Goal: Check status: Check status

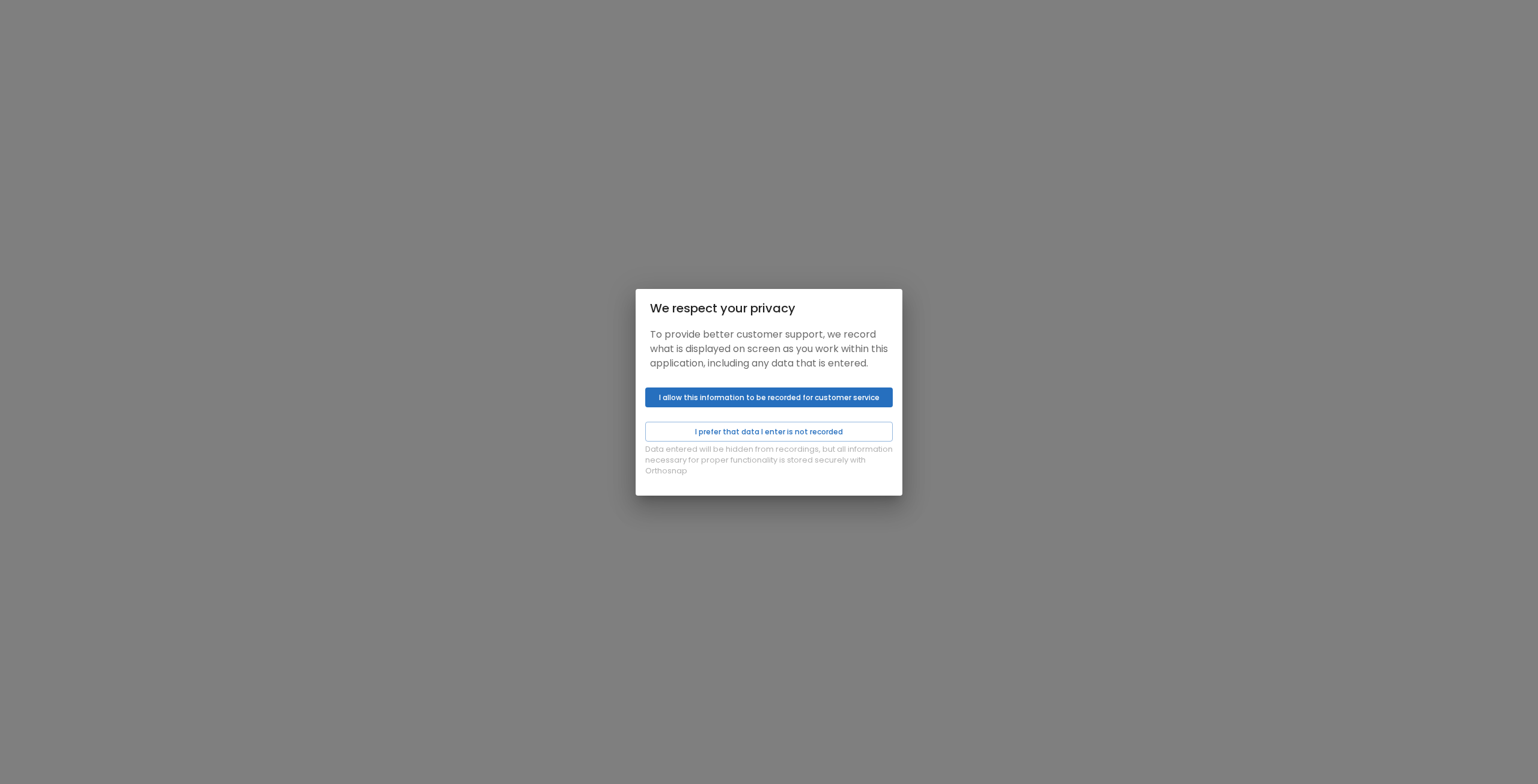
click at [705, 406] on button "I allow this information to be recorded for customer service" at bounding box center [769, 397] width 247 height 20
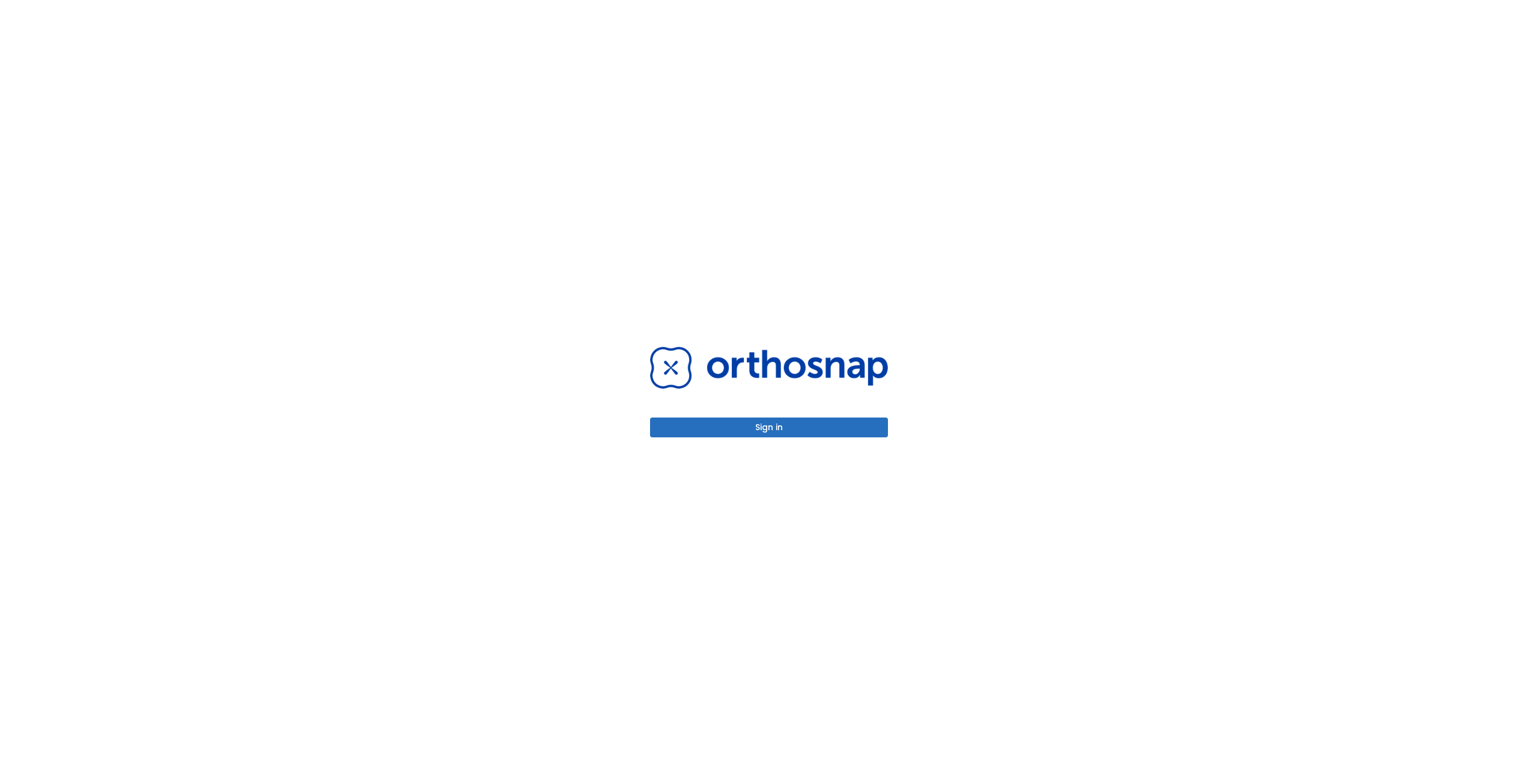
click at [720, 425] on button "Sign in" at bounding box center [769, 427] width 238 height 20
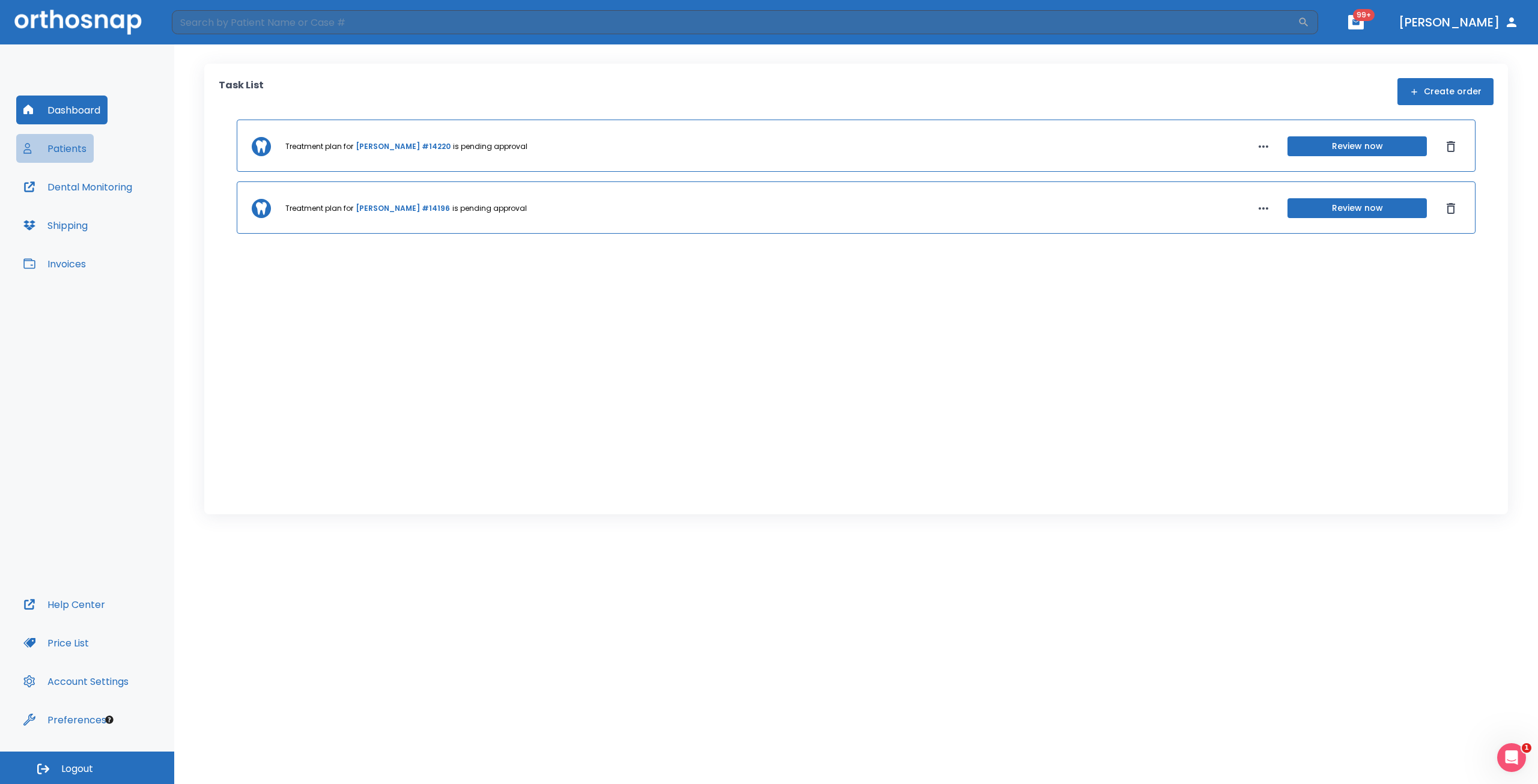
click at [66, 147] on button "Patients" at bounding box center [55, 148] width 78 height 29
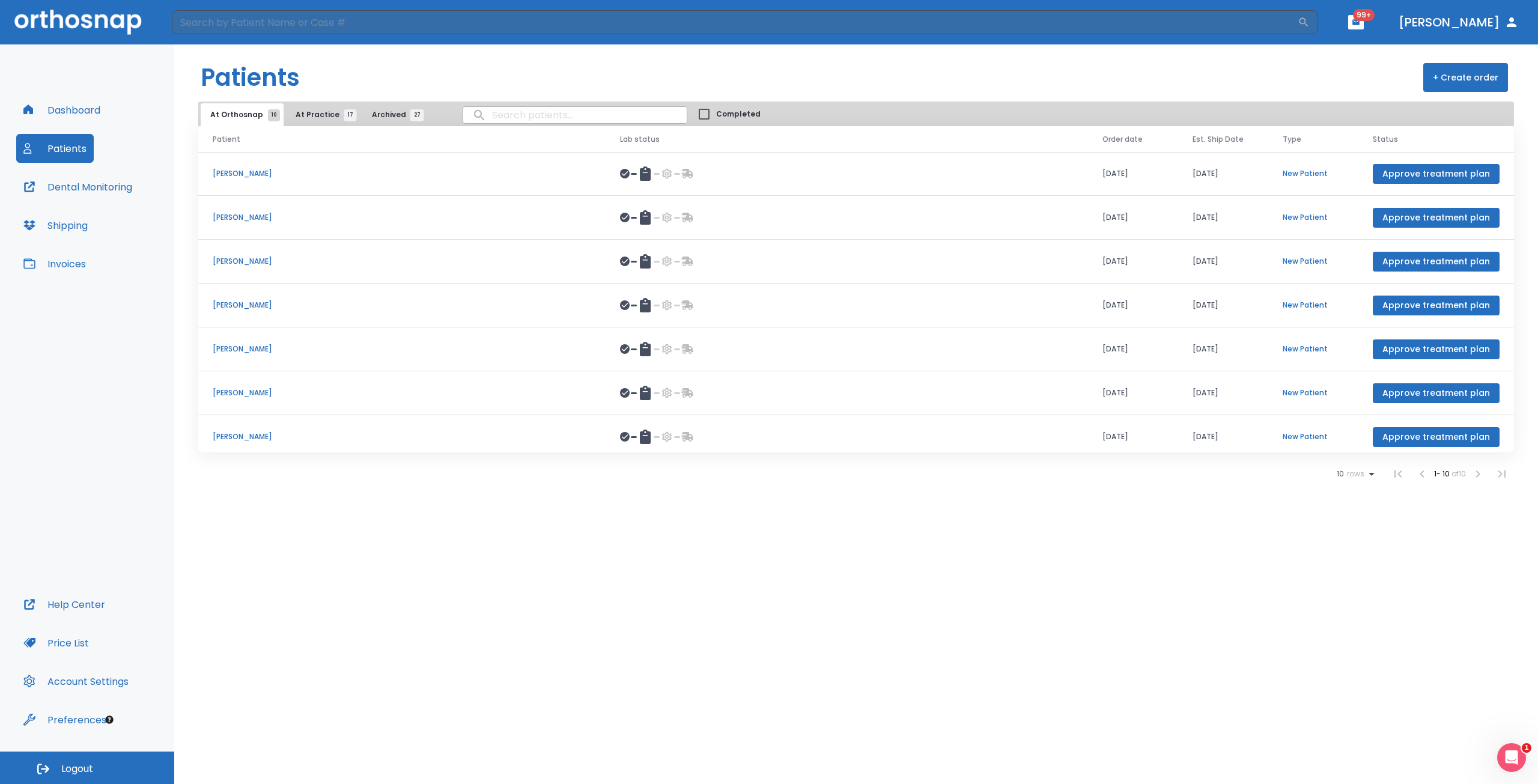
click at [247, 306] on p "[PERSON_NAME]" at bounding box center [402, 304] width 378 height 11
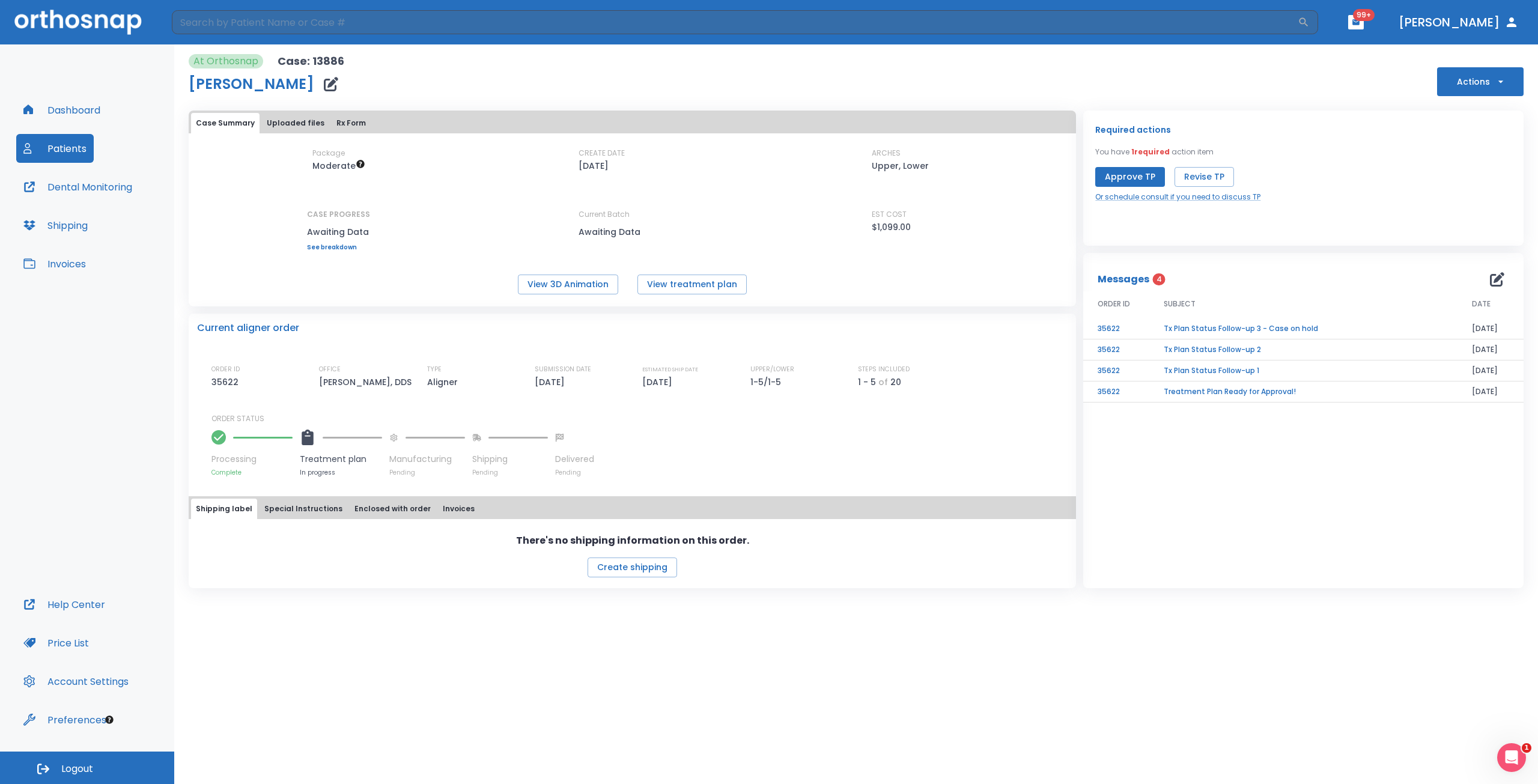
click at [1191, 331] on td "Tx Plan Status Follow-up 3 - Case on hold" at bounding box center [1303, 329] width 309 height 21
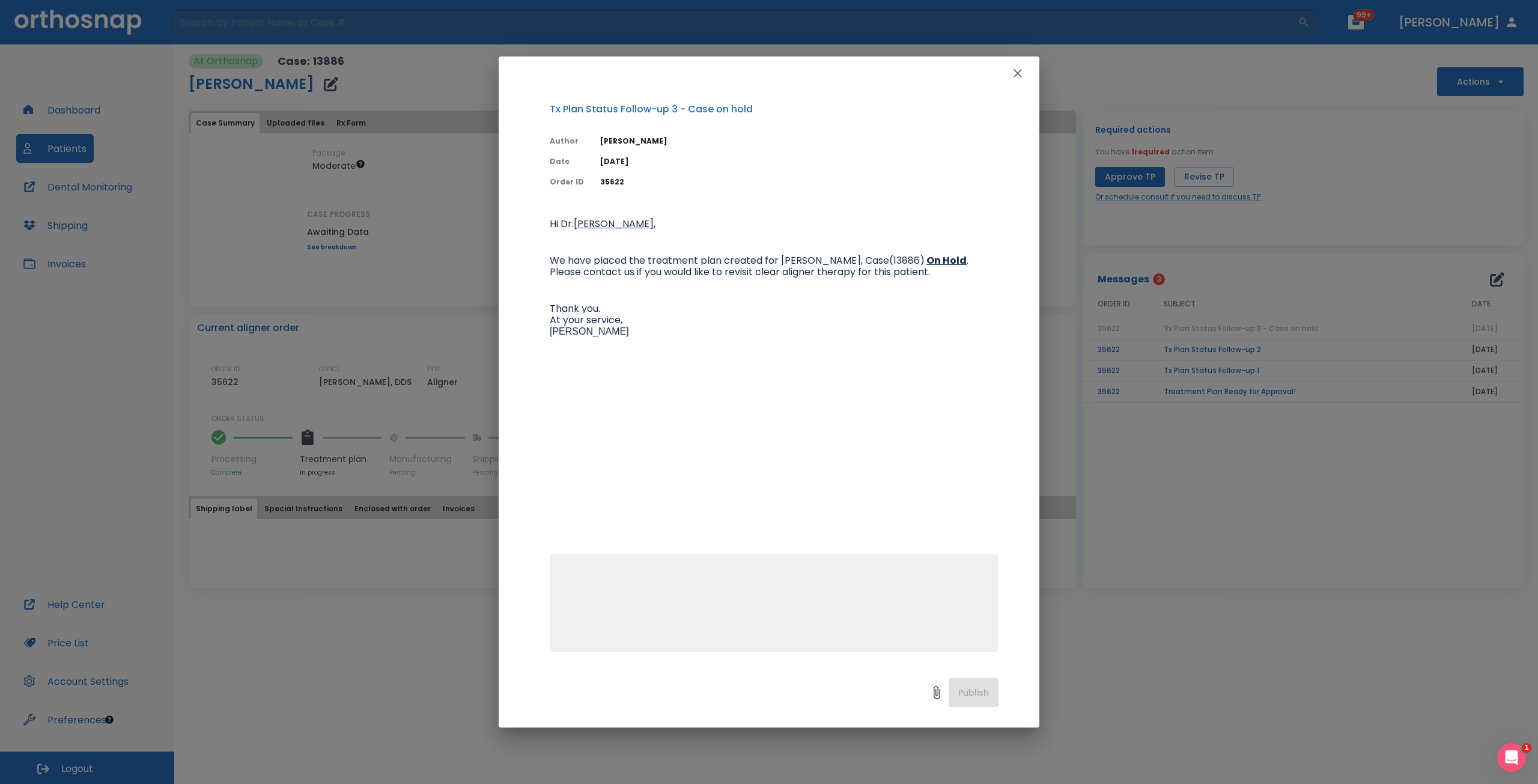
click at [1024, 70] on icon "button" at bounding box center [1018, 74] width 15 height 15
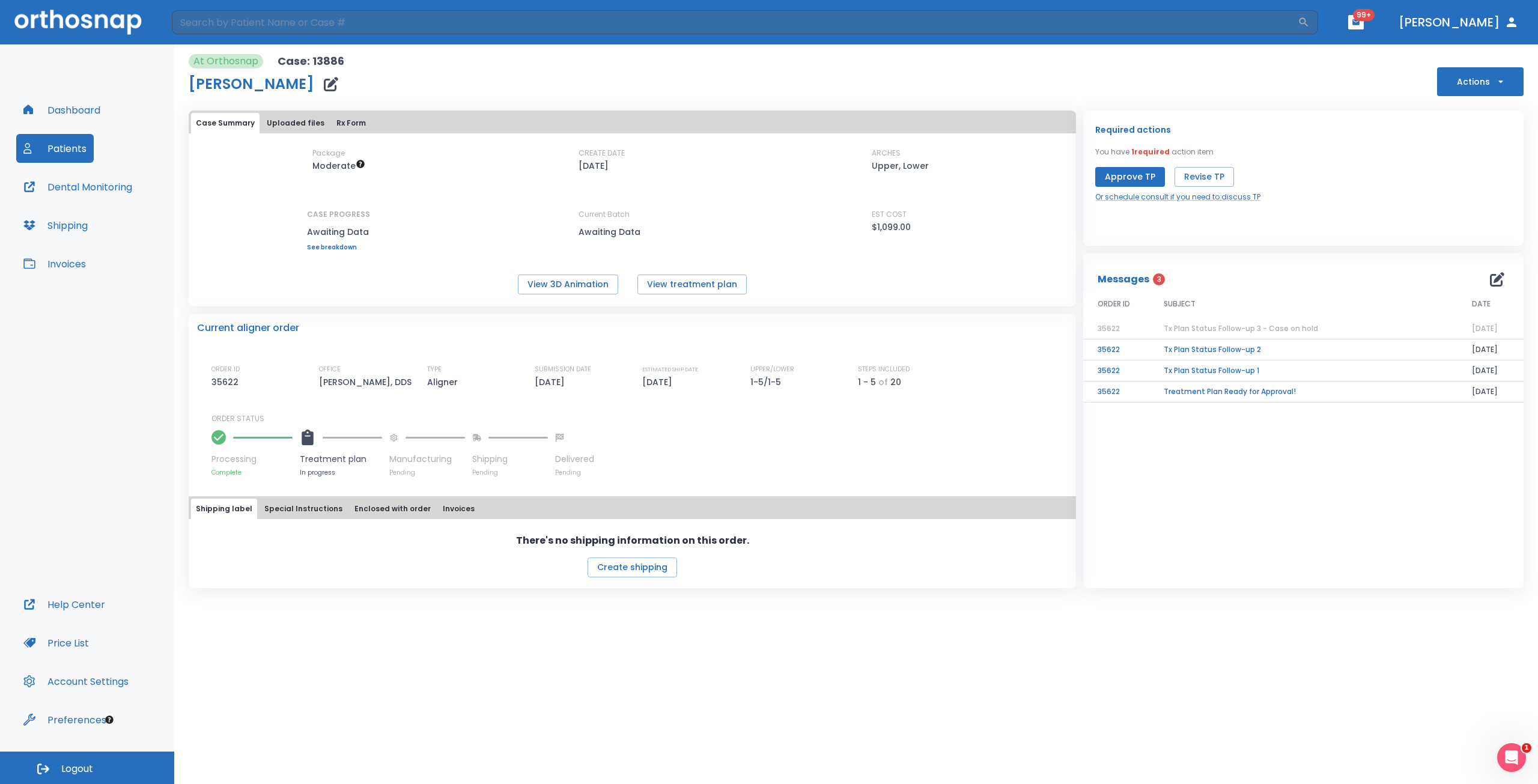
click at [1228, 368] on td "Tx Plan Status Follow-up 1" at bounding box center [1303, 371] width 309 height 21
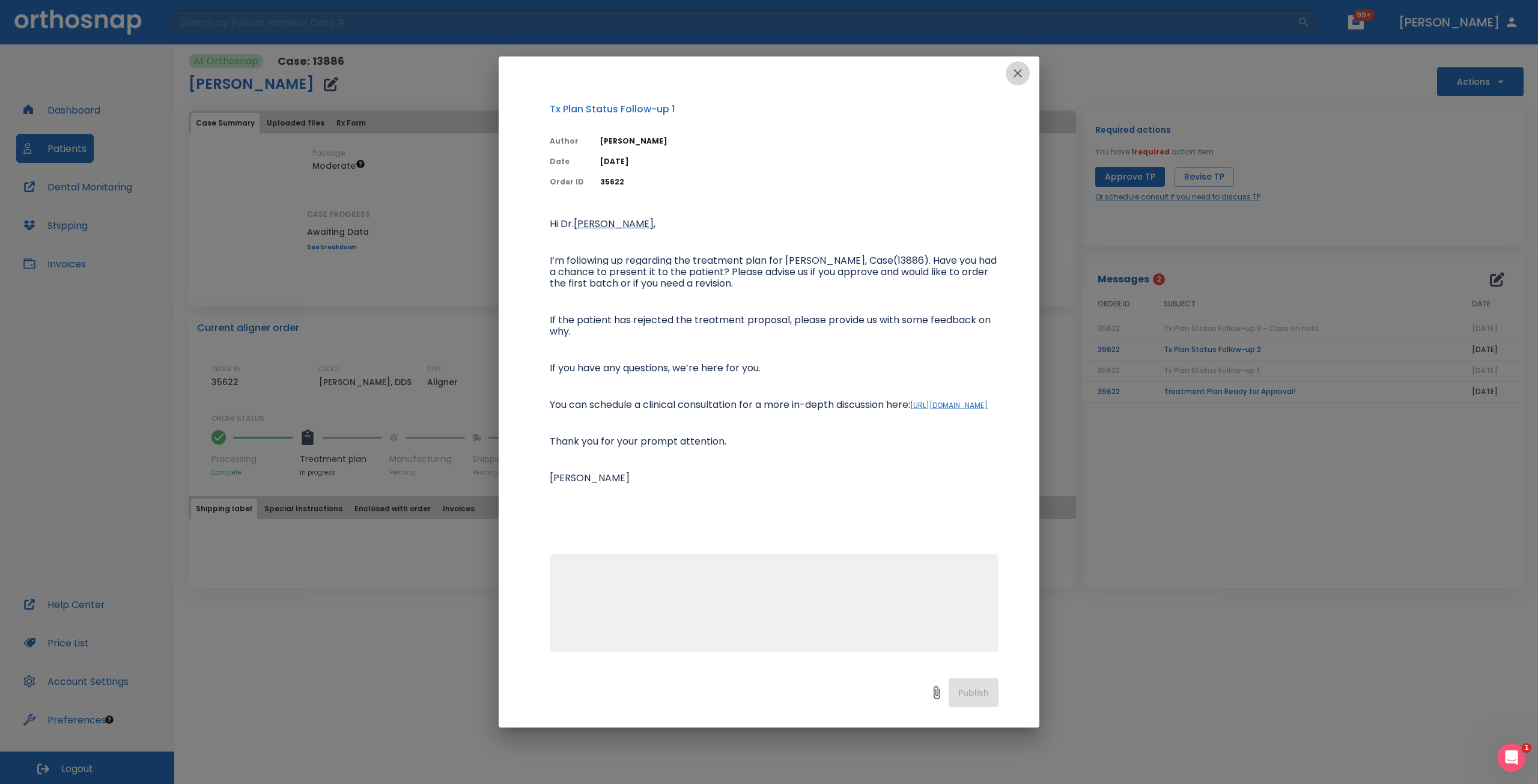
click at [1026, 74] on button "button" at bounding box center [1017, 73] width 24 height 24
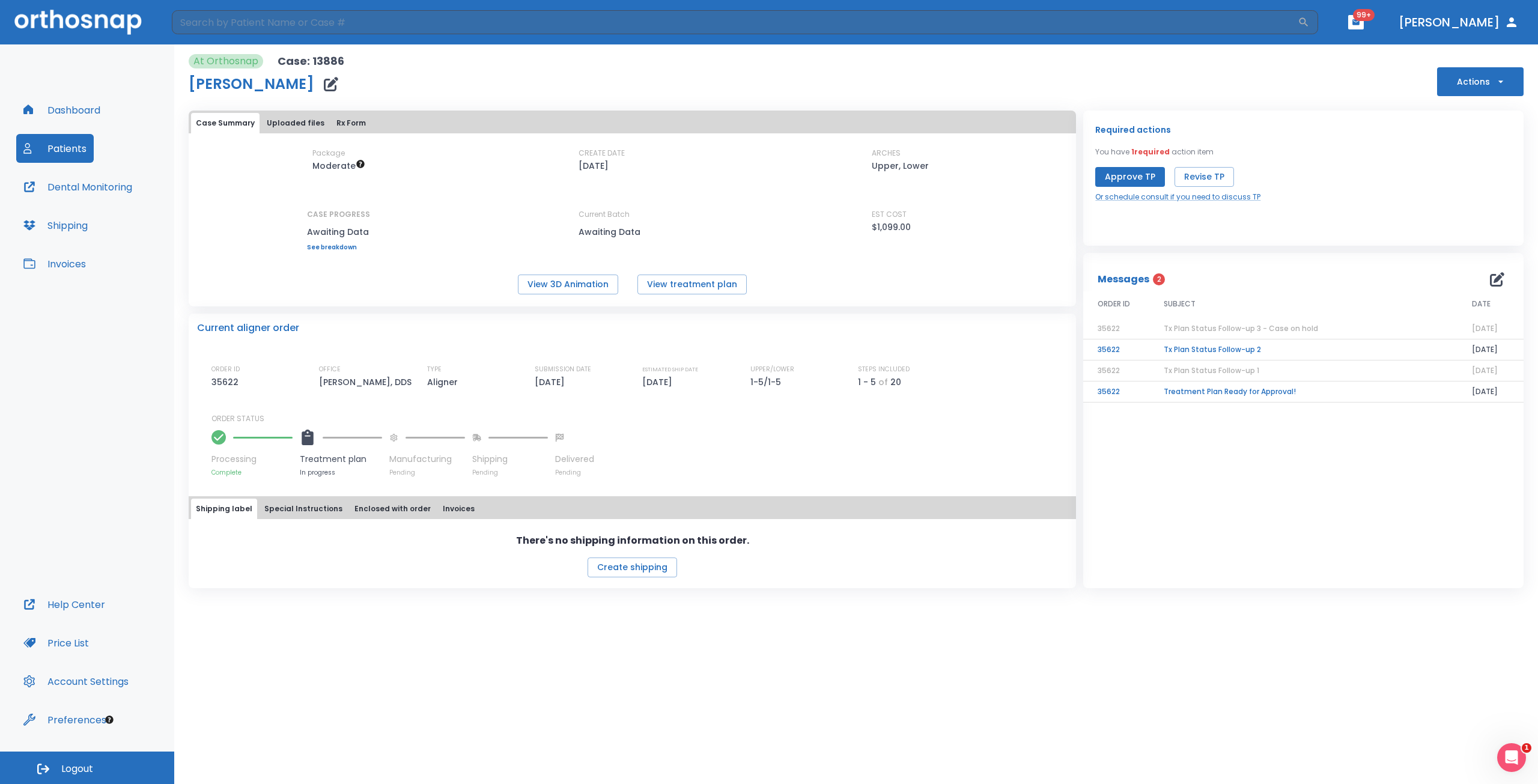
click at [1201, 392] on td "Treatment Plan Ready for Approval!" at bounding box center [1303, 392] width 309 height 21
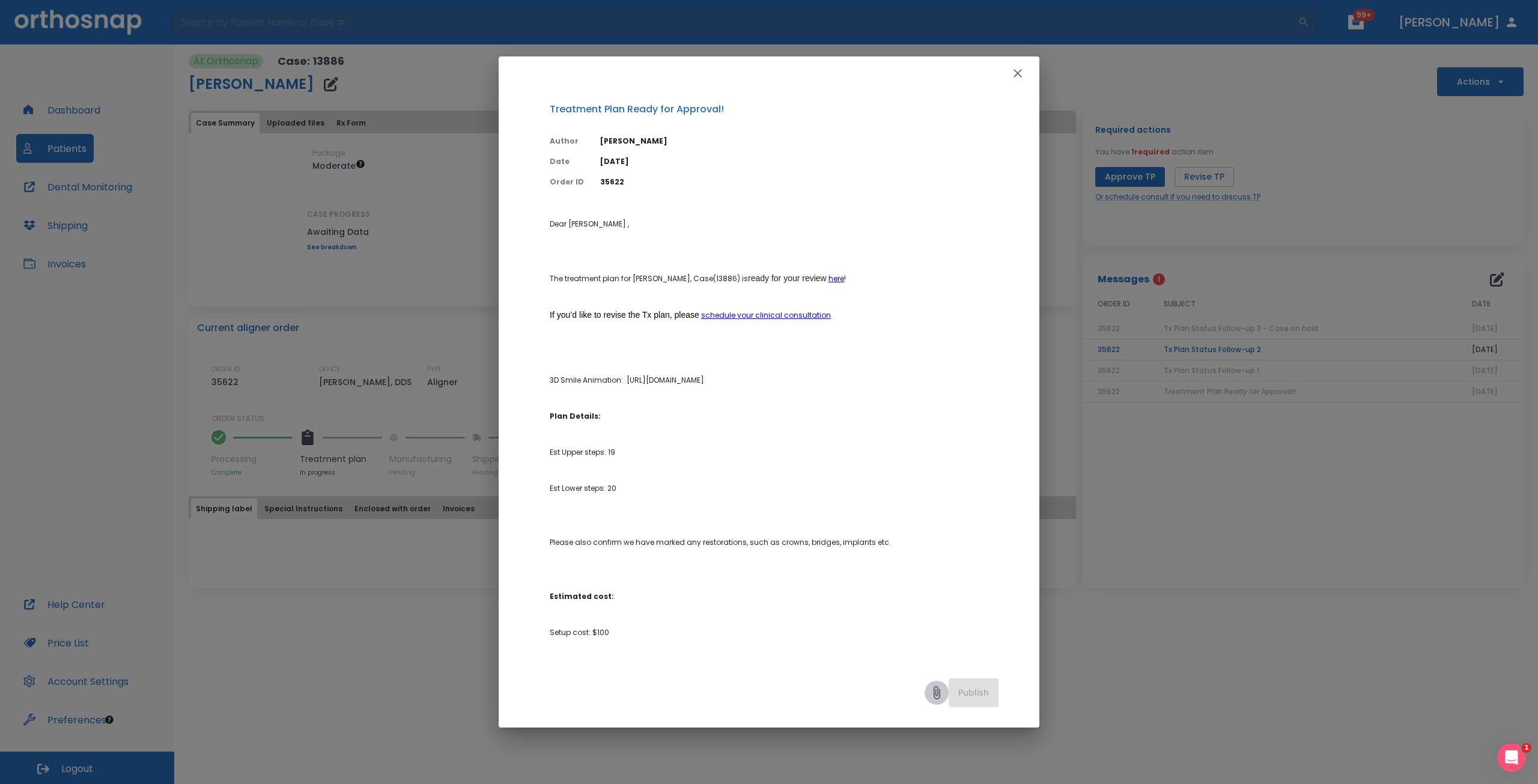
click at [936, 693] on icon at bounding box center [936, 692] width 15 height 15
click at [1018, 75] on icon "button" at bounding box center [1018, 74] width 15 height 15
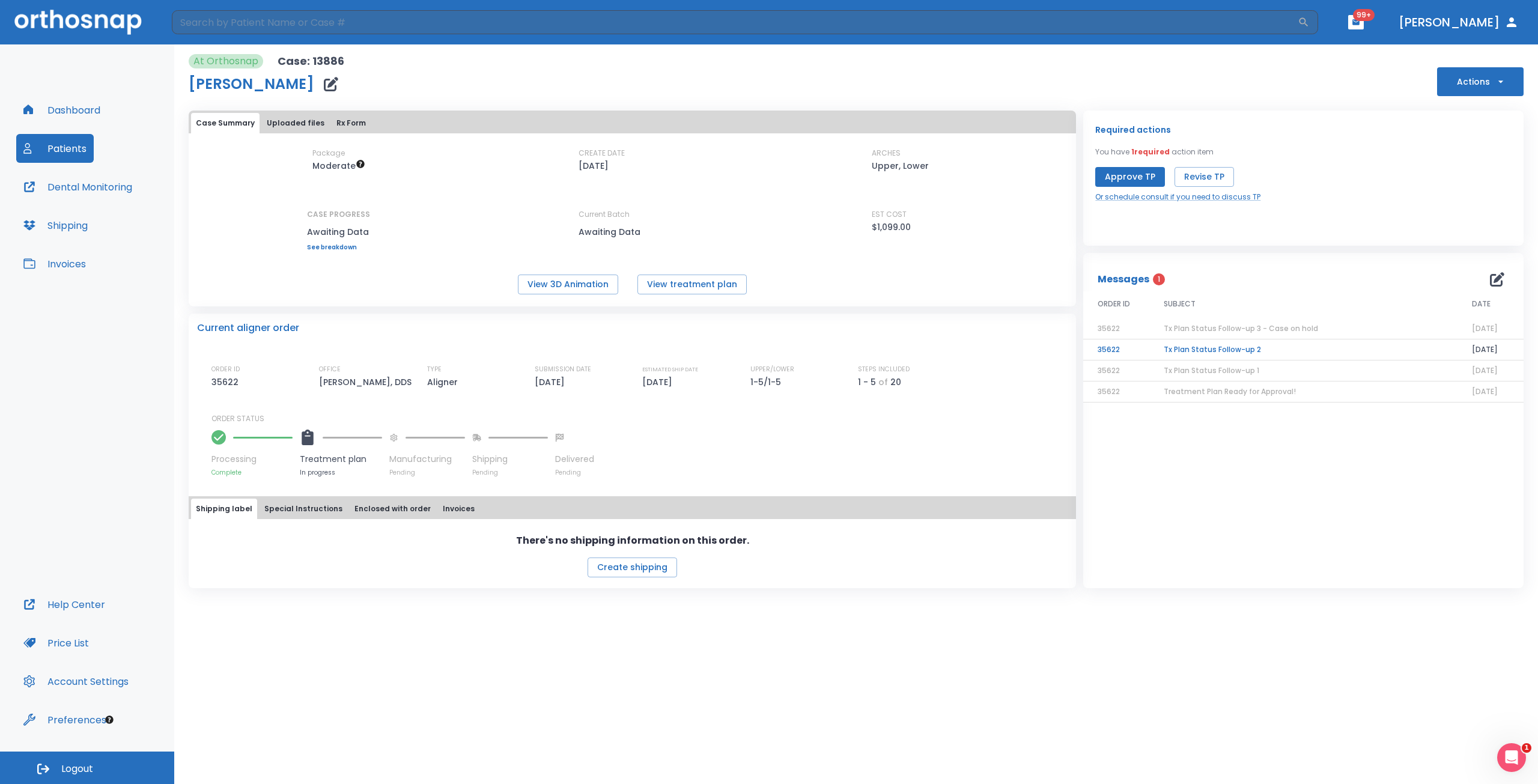
click at [1181, 345] on td "Tx Plan Status Follow-up 2" at bounding box center [1303, 350] width 309 height 21
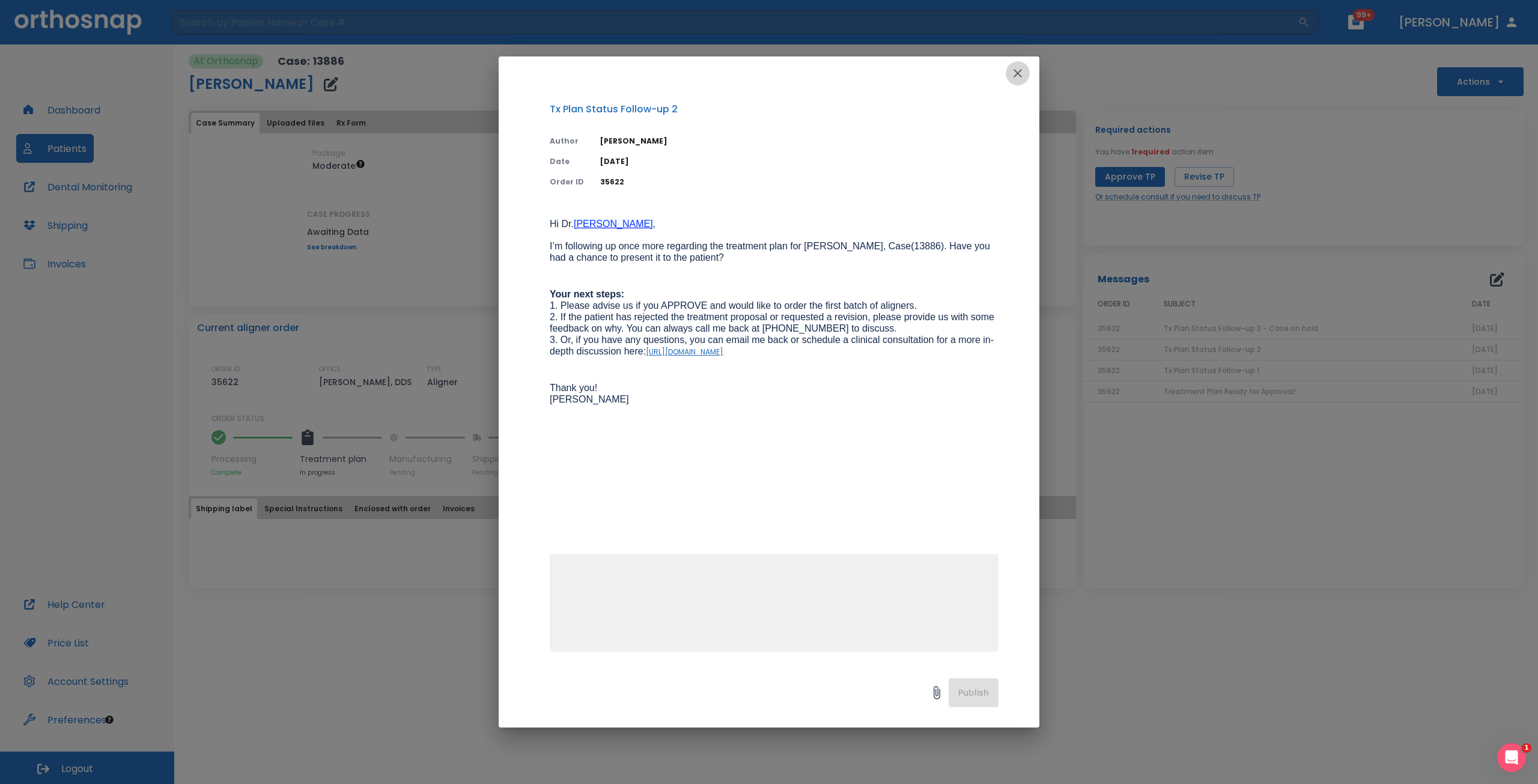
click at [1022, 71] on icon "button" at bounding box center [1018, 74] width 15 height 15
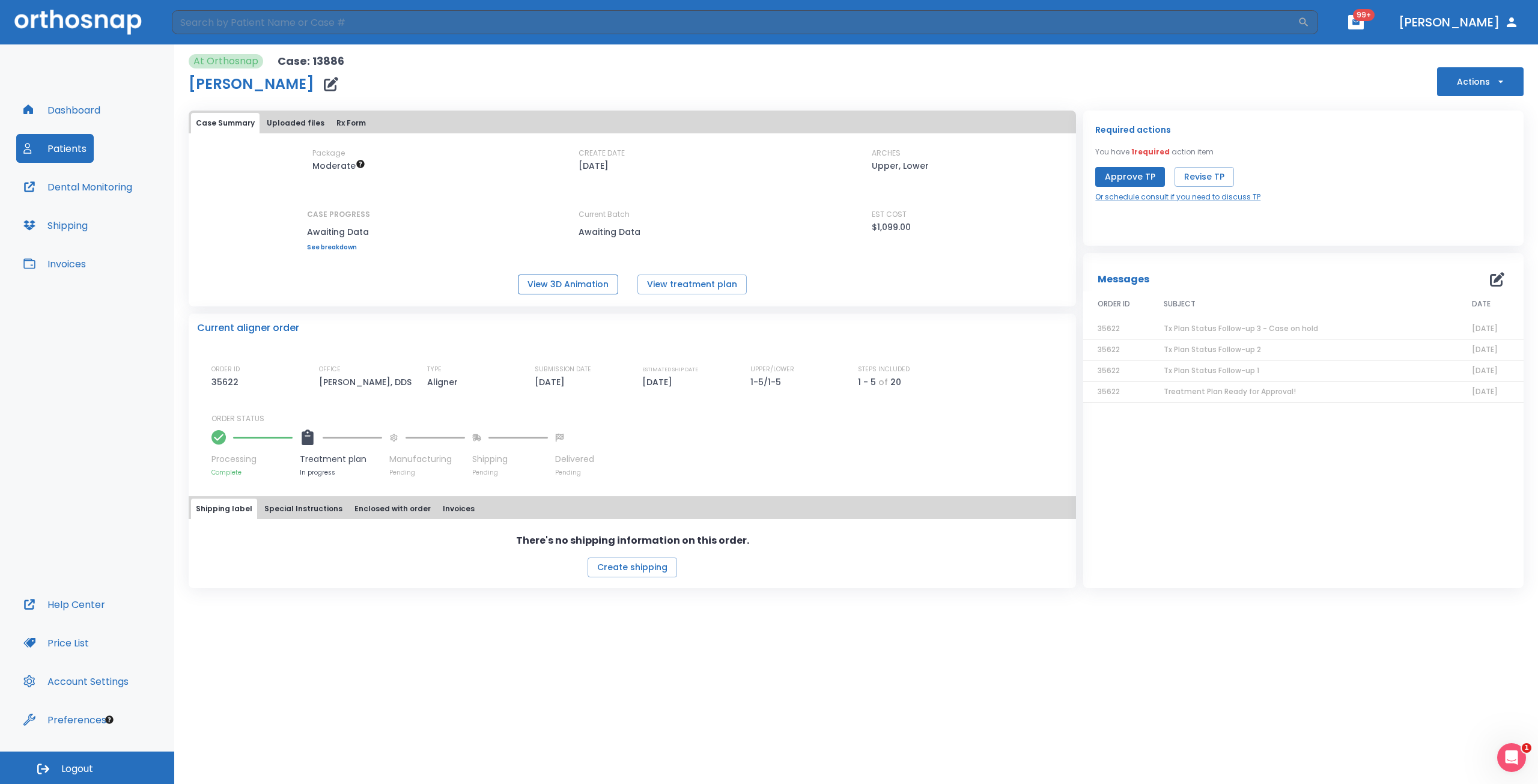
click at [589, 287] on button "View 3D Animation" at bounding box center [568, 284] width 101 height 20
click at [1175, 194] on link "Or schedule consult if you need to discuss TP" at bounding box center [1178, 196] width 165 height 11
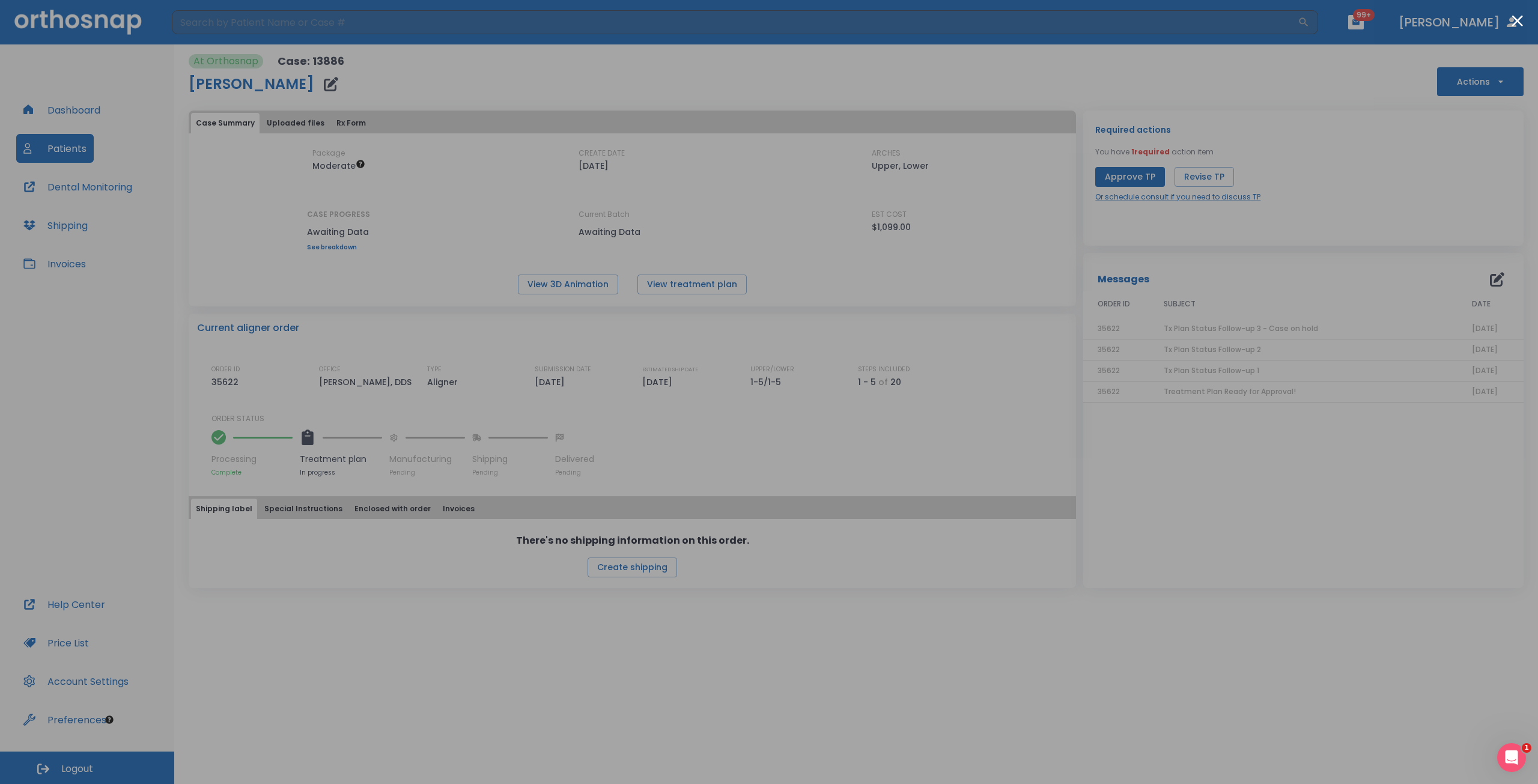
click at [1044, 1] on div at bounding box center [769, 392] width 1538 height 784
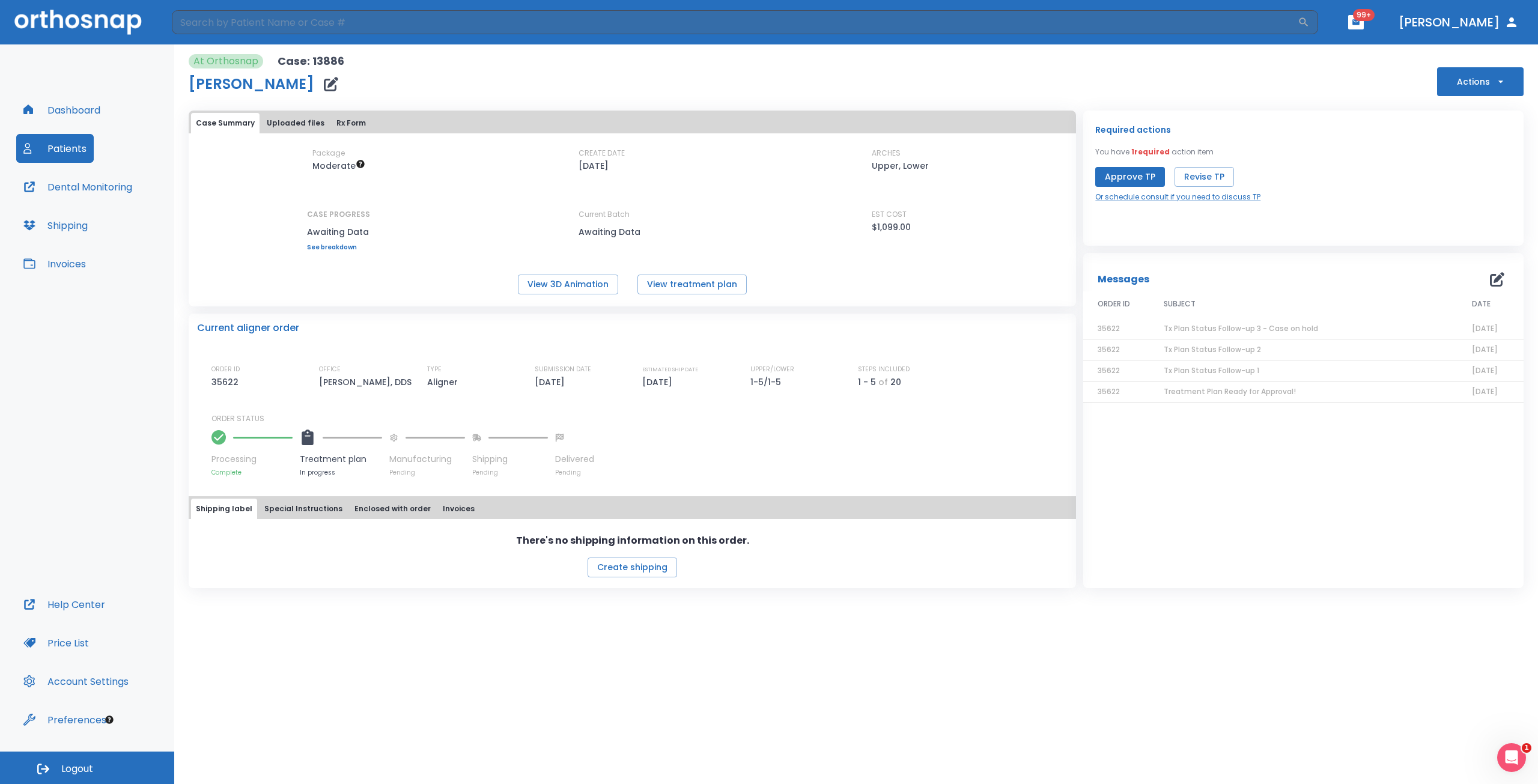
click at [1197, 349] on span "Tx Plan Status Follow-up 2" at bounding box center [1212, 349] width 97 height 10
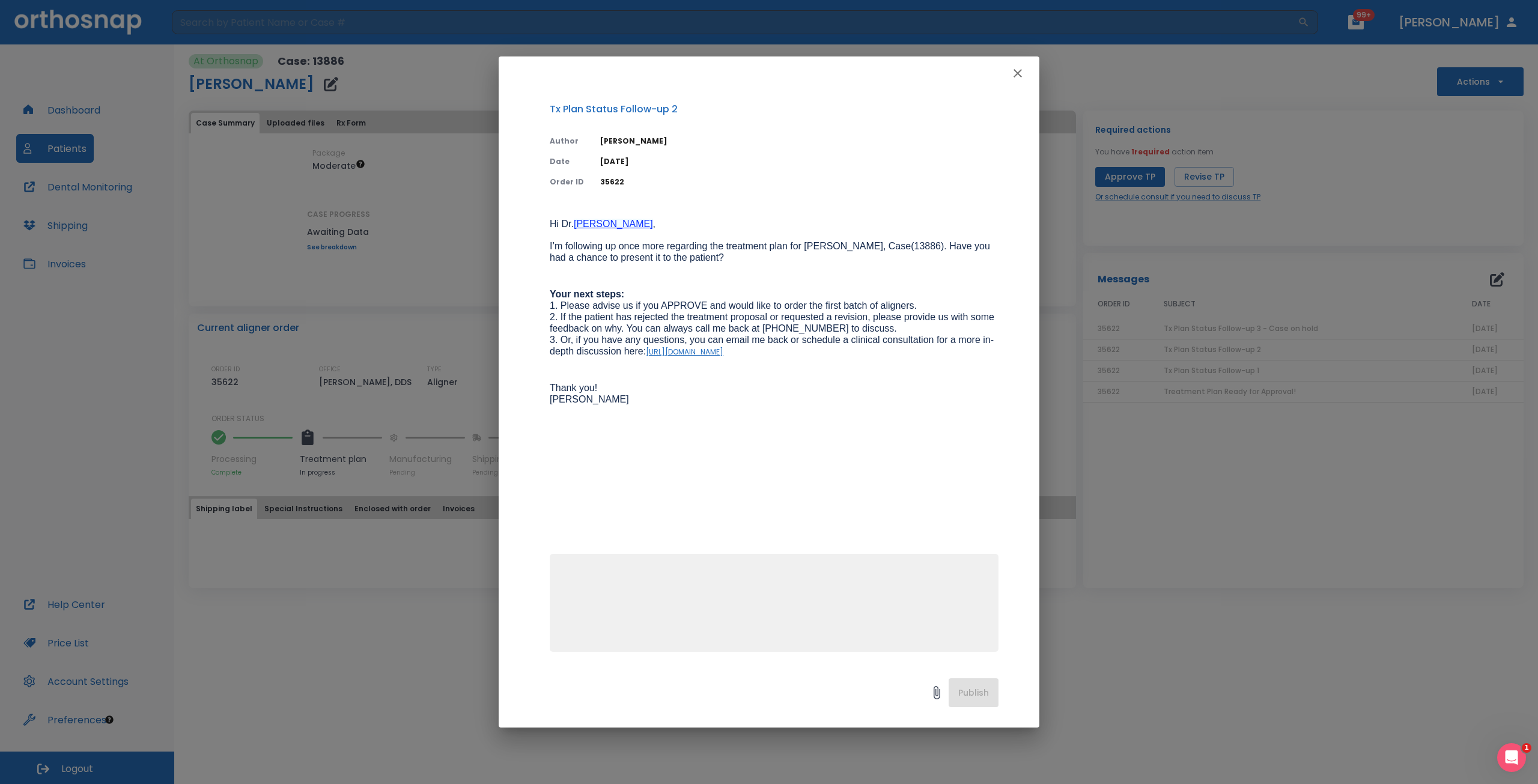
click at [1194, 470] on div "Tx Plan Status Follow-up 2 Author [PERSON_NAME] Date [DATE] Order ID 35622 Hi […" at bounding box center [769, 392] width 1538 height 784
click at [1014, 70] on icon "button" at bounding box center [1017, 73] width 8 height 8
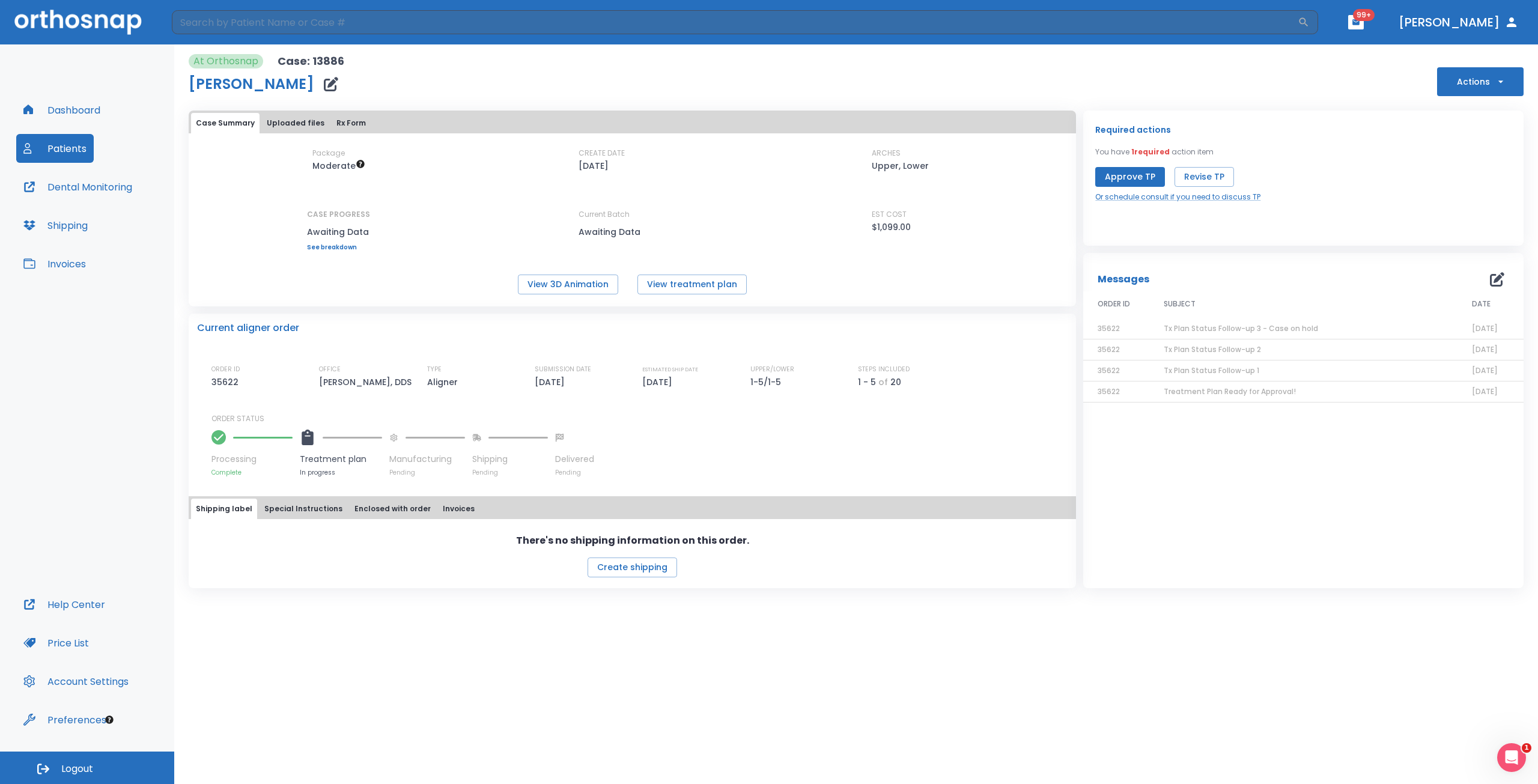
click at [1187, 372] on span "Tx Plan Status Follow-up 1" at bounding box center [1211, 370] width 96 height 10
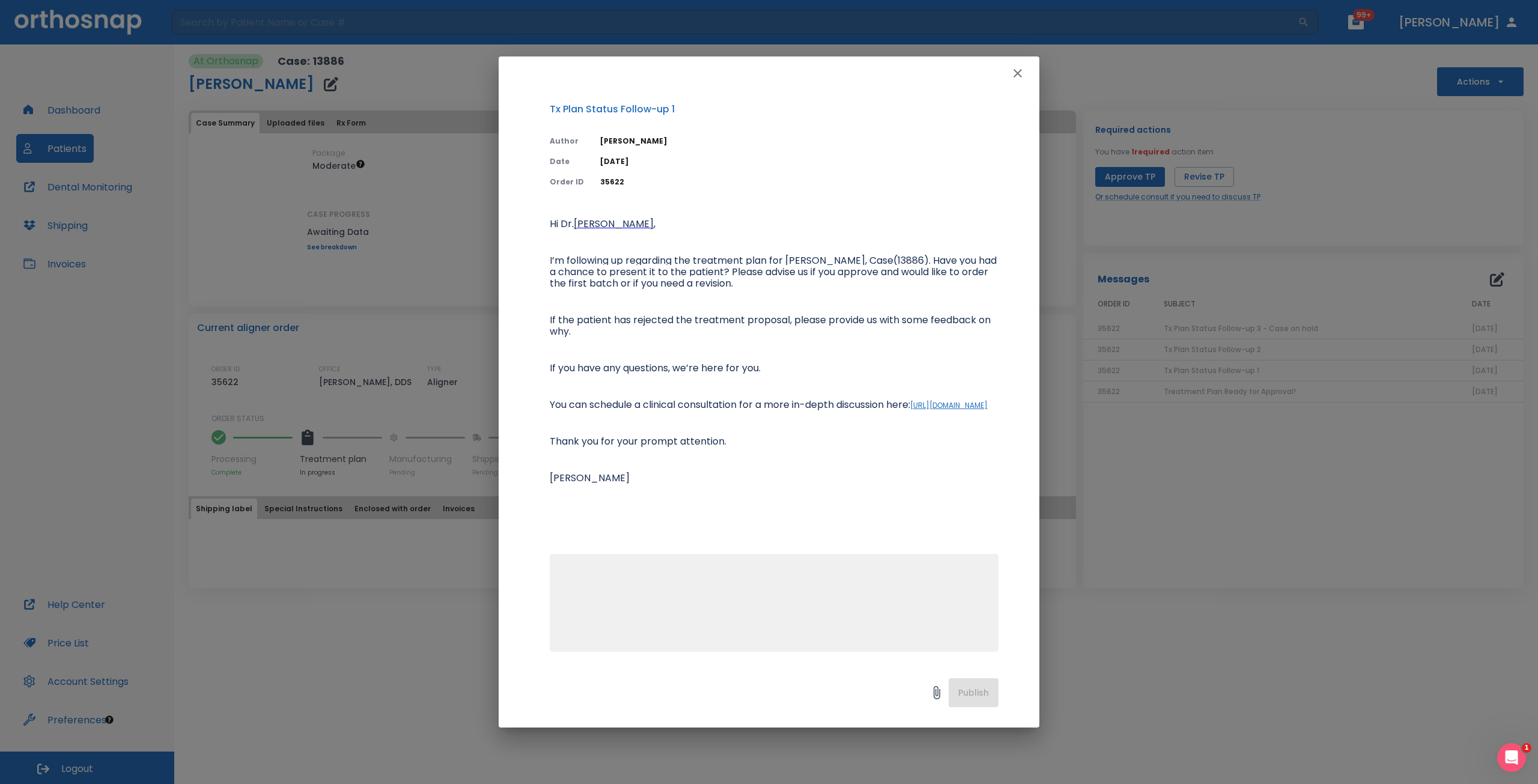
click at [1017, 70] on icon "button" at bounding box center [1018, 74] width 15 height 15
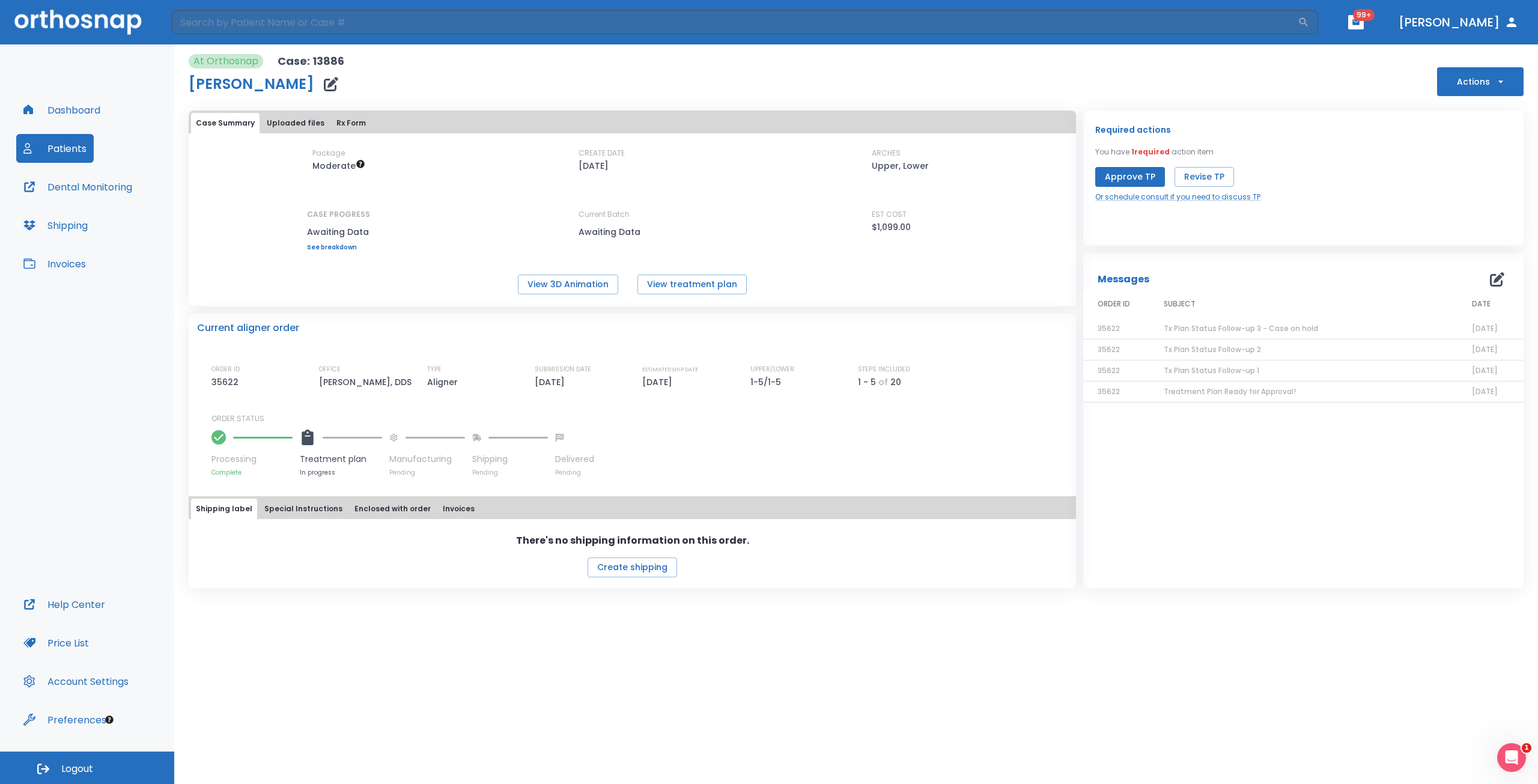
click at [1210, 392] on span "Treatment Plan Ready for Approval!" at bounding box center [1229, 391] width 132 height 10
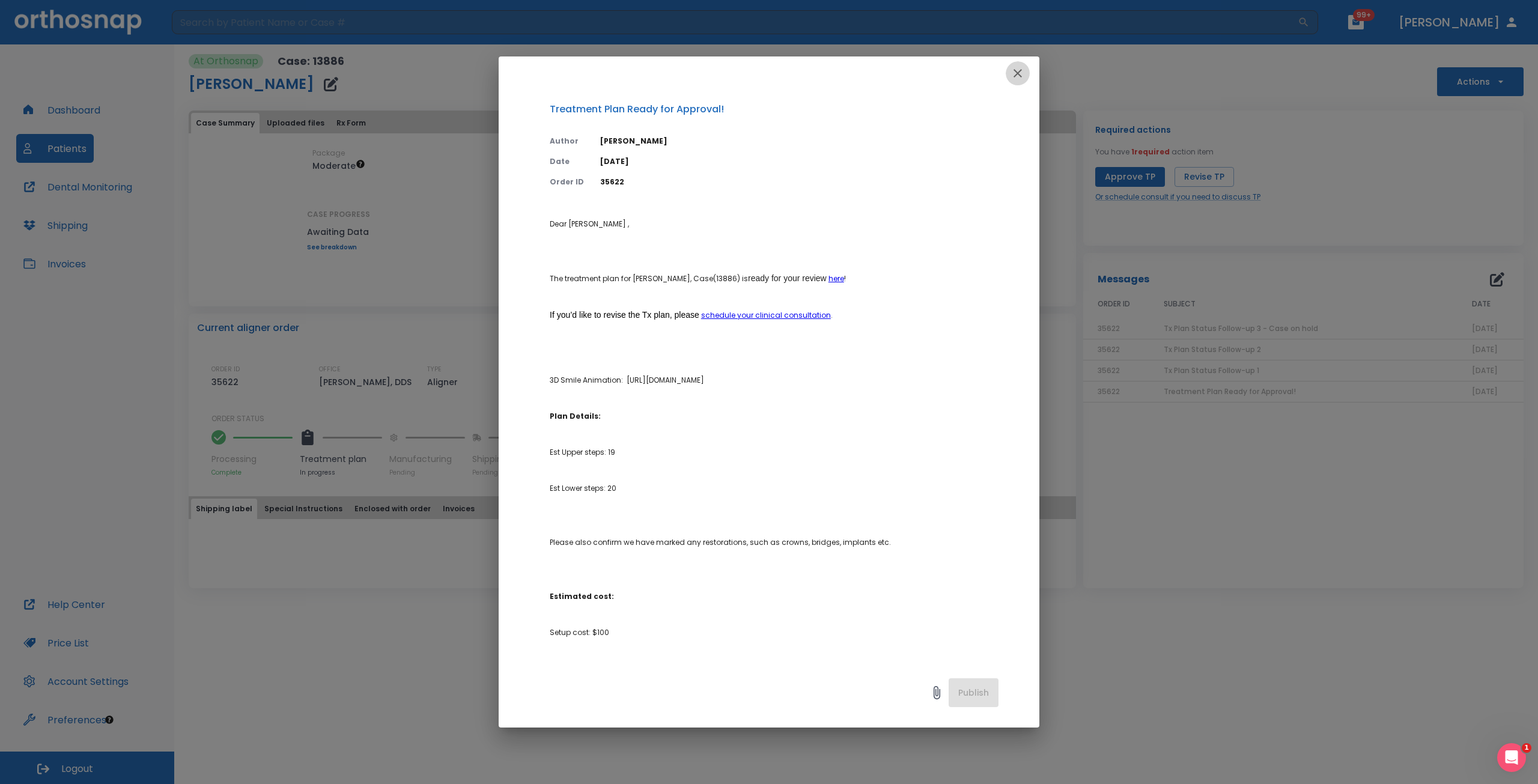
click at [1009, 74] on button "button" at bounding box center [1017, 73] width 24 height 24
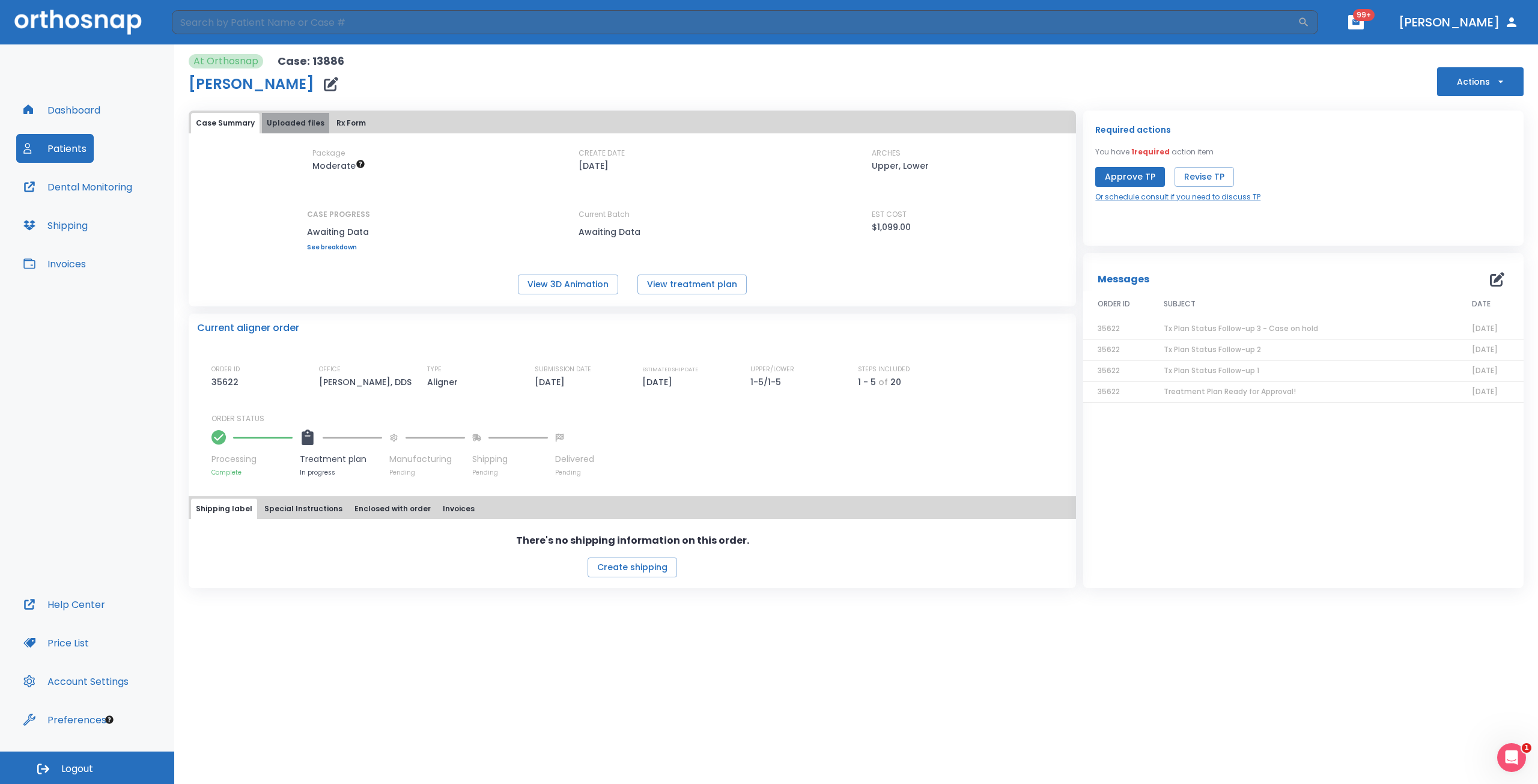
click at [304, 123] on button "Uploaded files" at bounding box center [295, 123] width 67 height 20
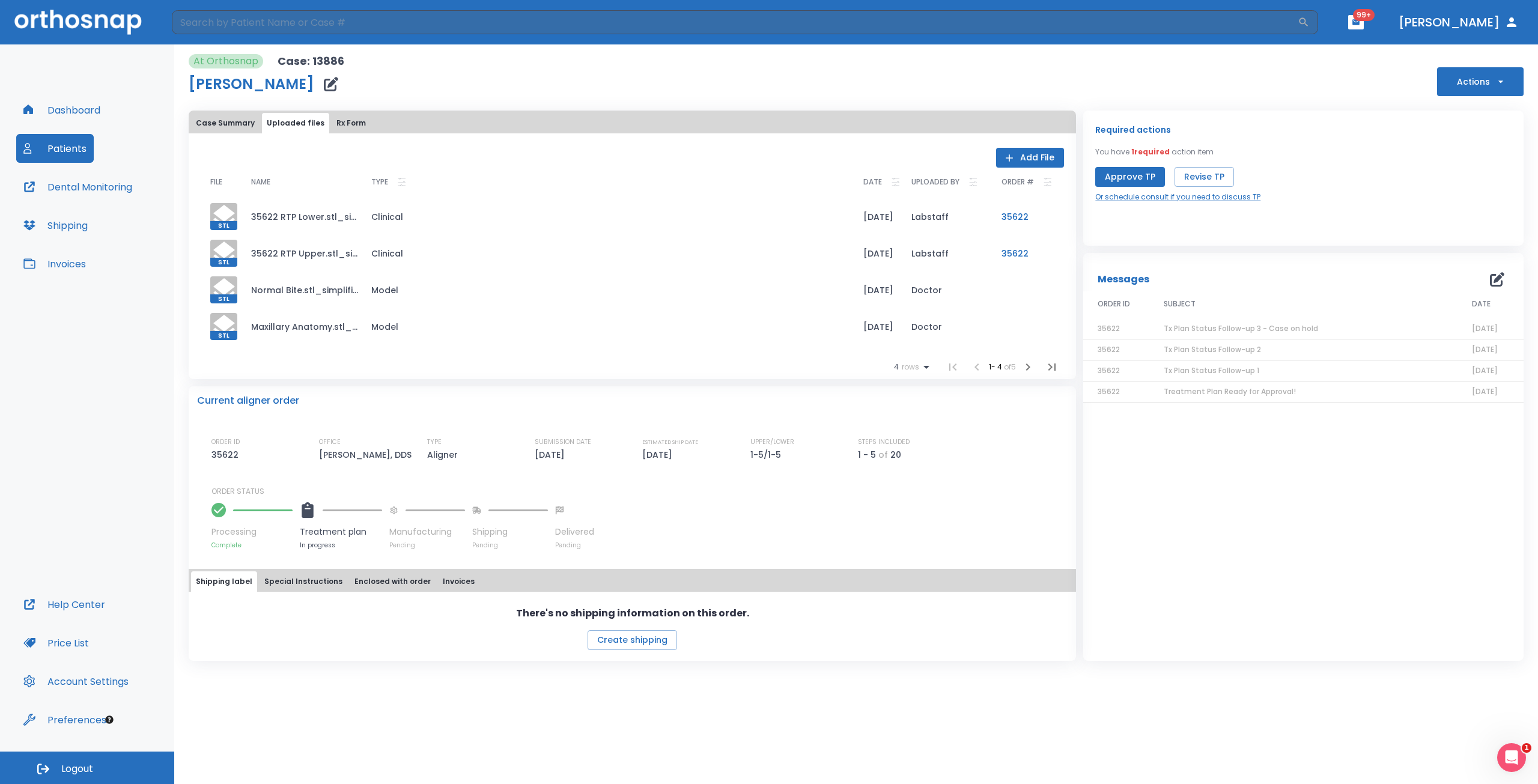
click at [347, 118] on button "Rx Form" at bounding box center [351, 123] width 39 height 20
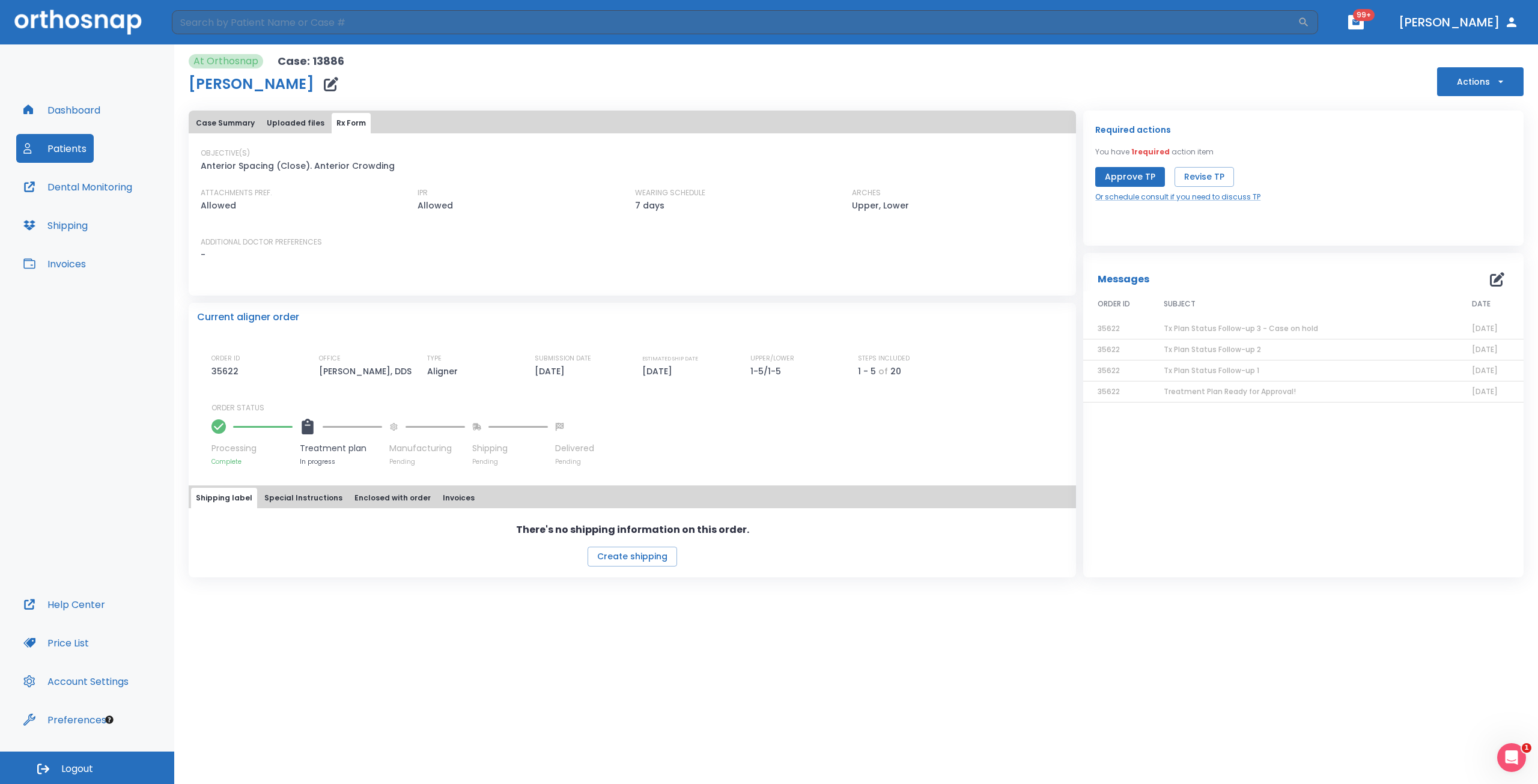
click at [232, 119] on button "Case Summary" at bounding box center [225, 123] width 69 height 20
